Goal: Information Seeking & Learning: Learn about a topic

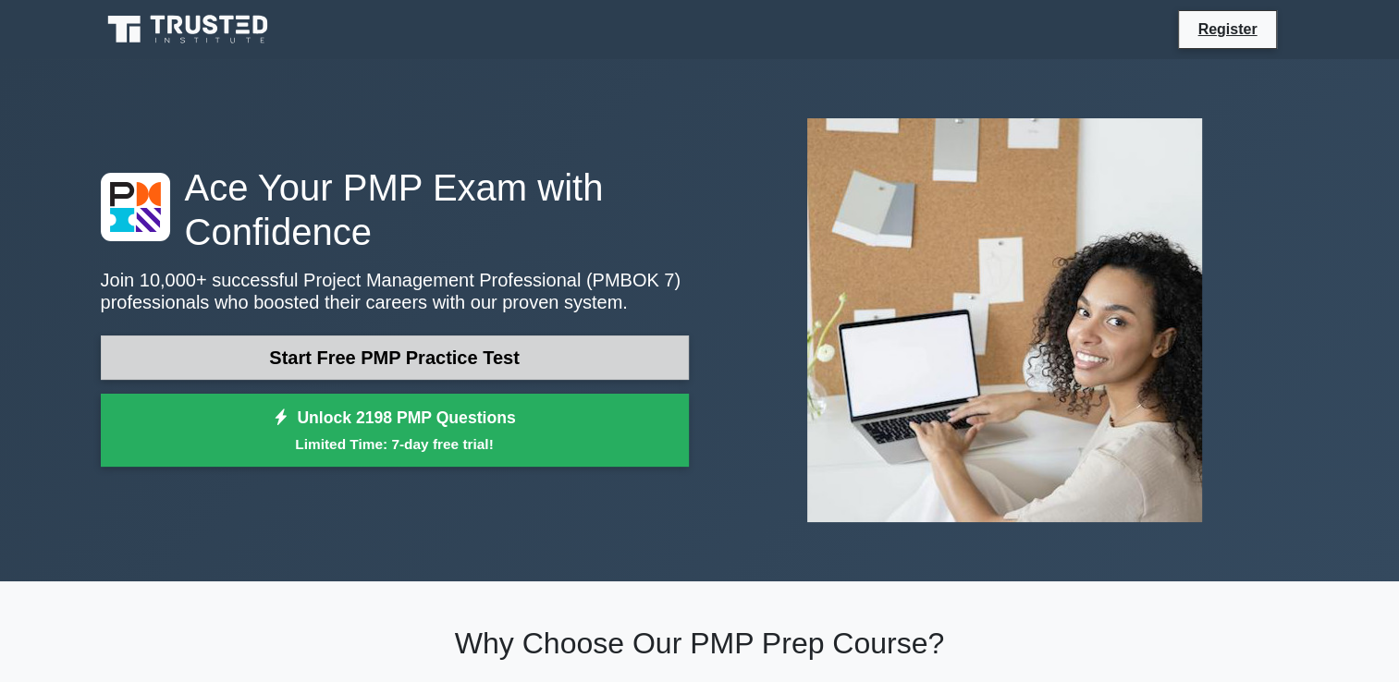
click at [629, 364] on link "Start Free PMP Practice Test" at bounding box center [395, 358] width 588 height 44
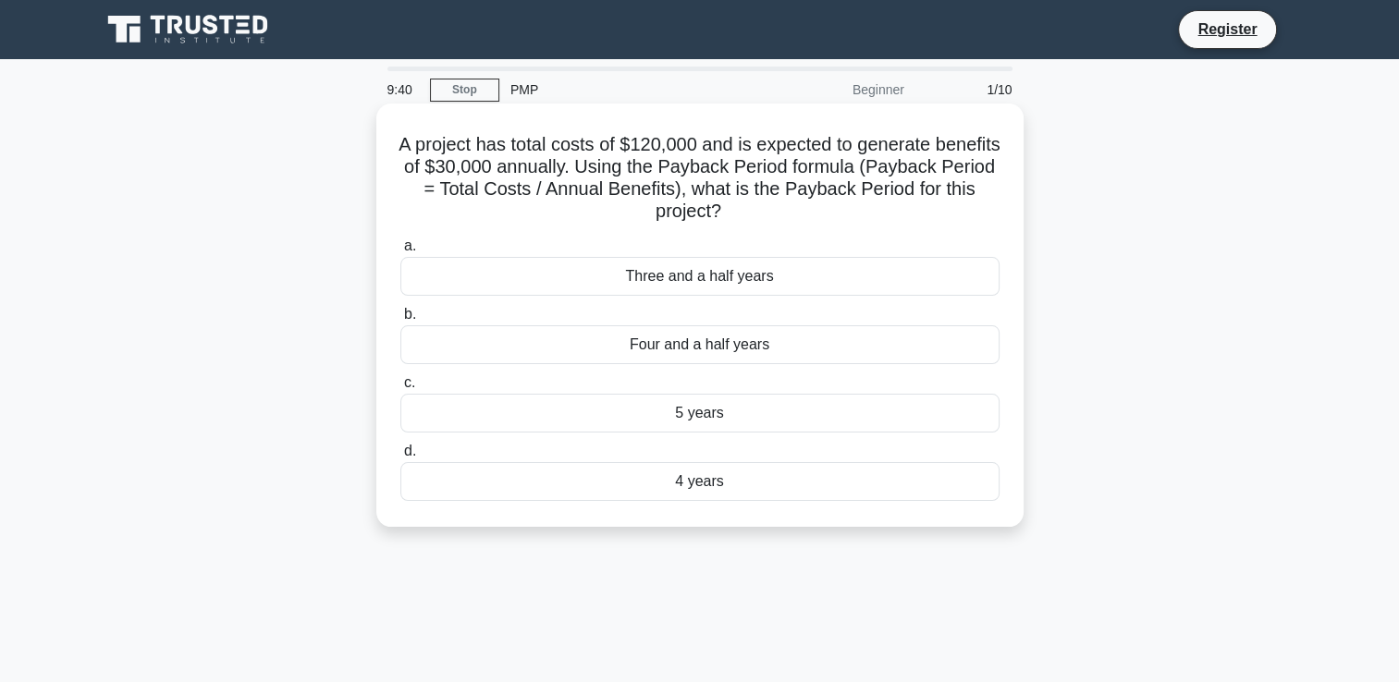
click at [761, 352] on div "Four and a half years" at bounding box center [699, 344] width 599 height 39
click at [400, 321] on input "b. Four and a half years" at bounding box center [400, 315] width 0 height 12
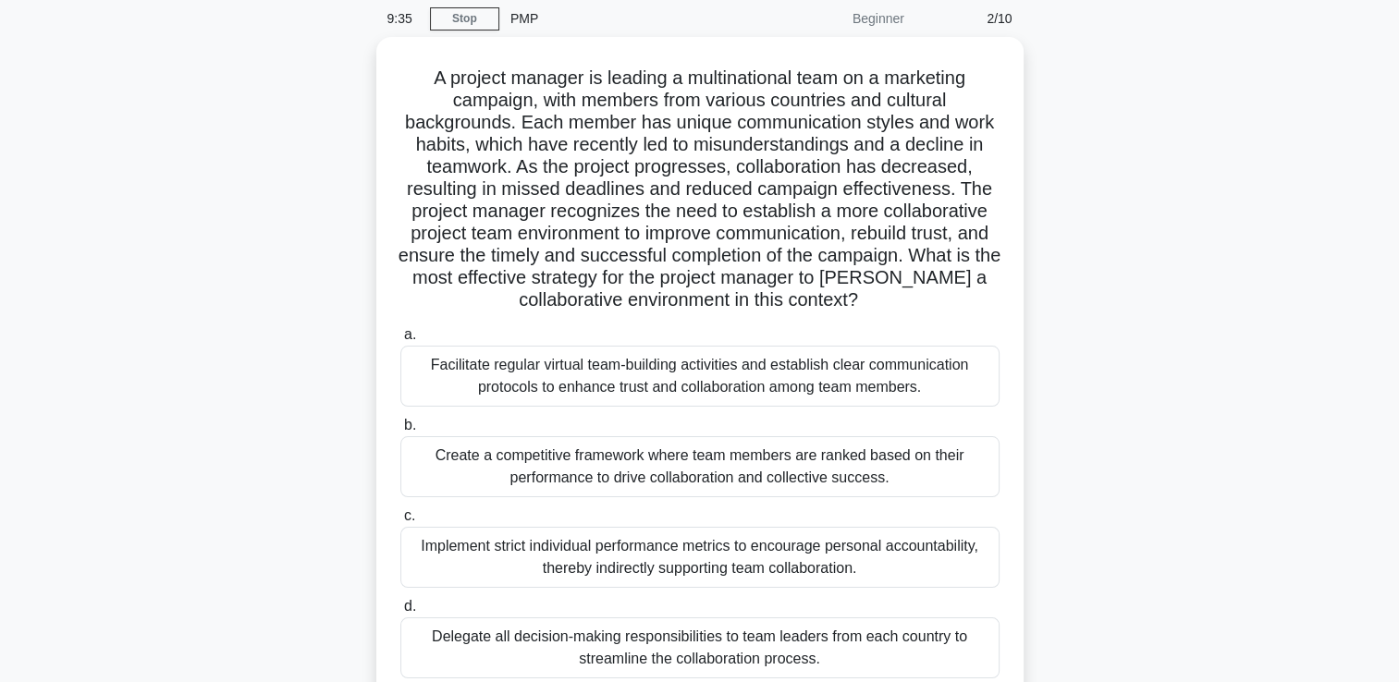
scroll to position [92, 0]
